Goal: Information Seeking & Learning: Understand process/instructions

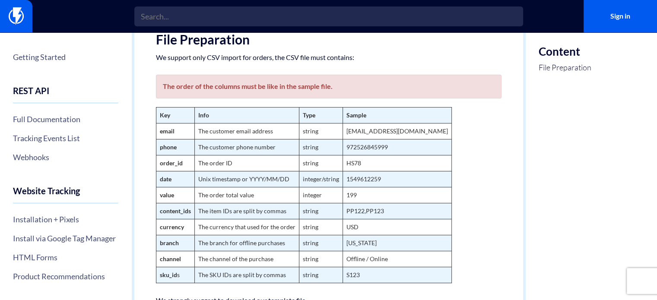
scroll to position [130, 0]
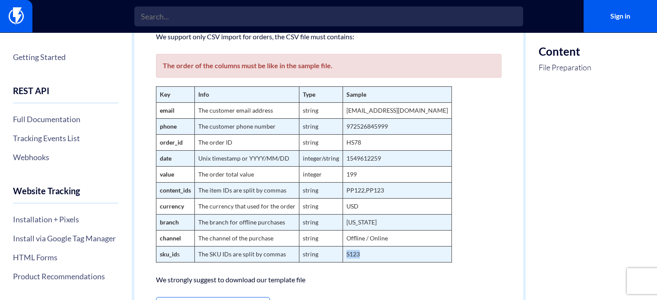
drag, startPoint x: 405, startPoint y: 255, endPoint x: 340, endPoint y: 251, distance: 65.8
click at [340, 251] on tr "sku_id s The SKU IDs are split by commas string S123" at bounding box center [303, 255] width 295 height 16
click at [343, 255] on td "S123" at bounding box center [397, 255] width 109 height 16
click at [347, 254] on td "S123" at bounding box center [397, 255] width 109 height 16
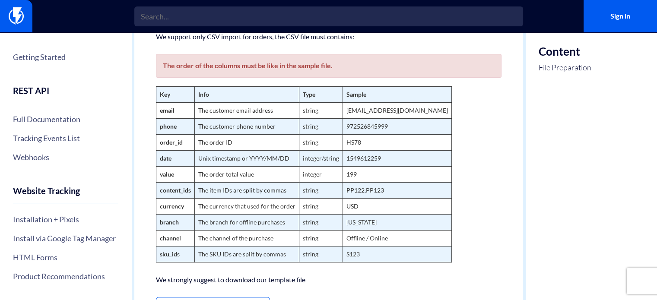
click at [373, 190] on td "PP122,PP123" at bounding box center [397, 191] width 109 height 16
click at [393, 187] on td "PP122,PP123" at bounding box center [397, 191] width 109 height 16
drag, startPoint x: 392, startPoint y: 185, endPoint x: 348, endPoint y: 190, distance: 44.3
click at [348, 190] on td "PP122,PP123" at bounding box center [397, 191] width 109 height 16
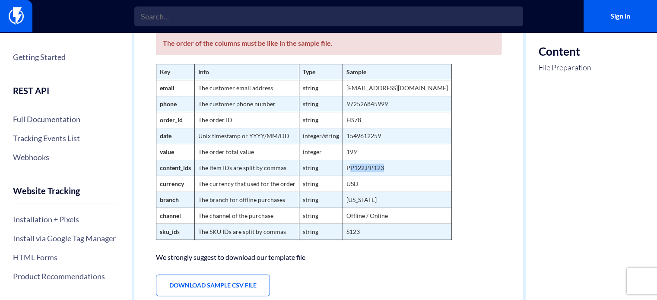
scroll to position [173, 0]
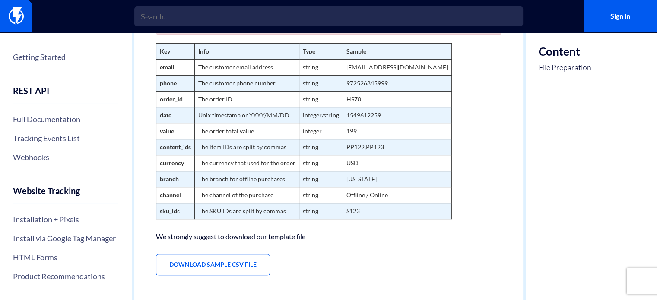
click at [370, 214] on td "S123" at bounding box center [397, 211] width 109 height 16
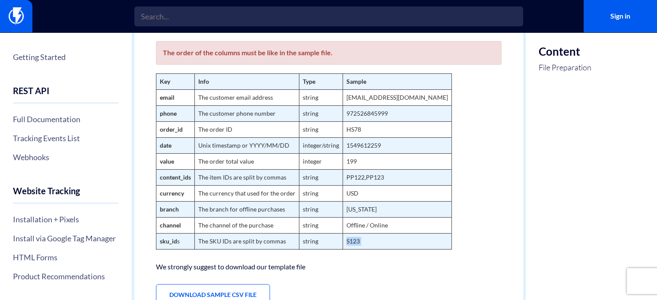
scroll to position [130, 0]
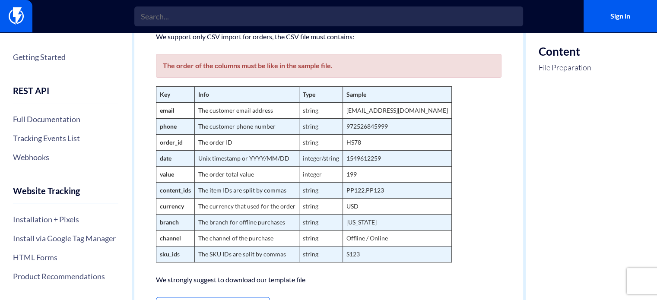
click at [170, 190] on strong "content_ids" at bounding box center [175, 190] width 31 height 7
drag, startPoint x: 170, startPoint y: 190, endPoint x: 385, endPoint y: 192, distance: 214.7
click at [385, 192] on tr "content_ids The item IDs are split by commas string PP122,PP123" at bounding box center [303, 191] width 295 height 16
click at [196, 196] on td "The item IDs are split by commas" at bounding box center [246, 191] width 105 height 16
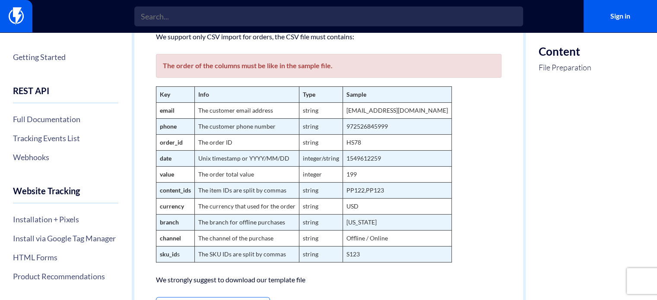
drag, startPoint x: 148, startPoint y: 190, endPoint x: 396, endPoint y: 183, distance: 247.6
click at [399, 181] on div "Import Orders You can import orders that your customers has made from any sourc…" at bounding box center [328, 132] width 389 height 459
click at [395, 185] on td "PP122,PP123" at bounding box center [397, 191] width 109 height 16
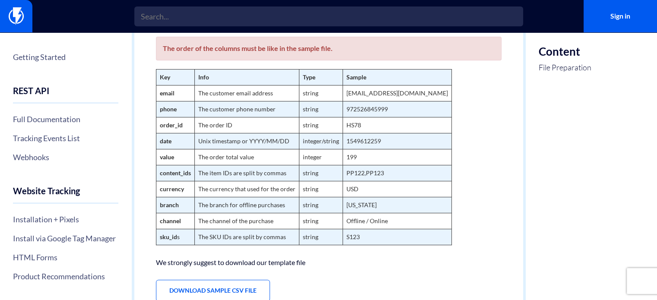
scroll to position [146, 0]
drag, startPoint x: 159, startPoint y: 175, endPoint x: 371, endPoint y: 176, distance: 212.5
click at [378, 176] on tr "content_ids The item IDs are split by commas string PP122,PP123" at bounding box center [303, 174] width 295 height 16
click at [371, 176] on td "PP122,PP123" at bounding box center [397, 174] width 109 height 16
